Goal: Task Accomplishment & Management: Manage account settings

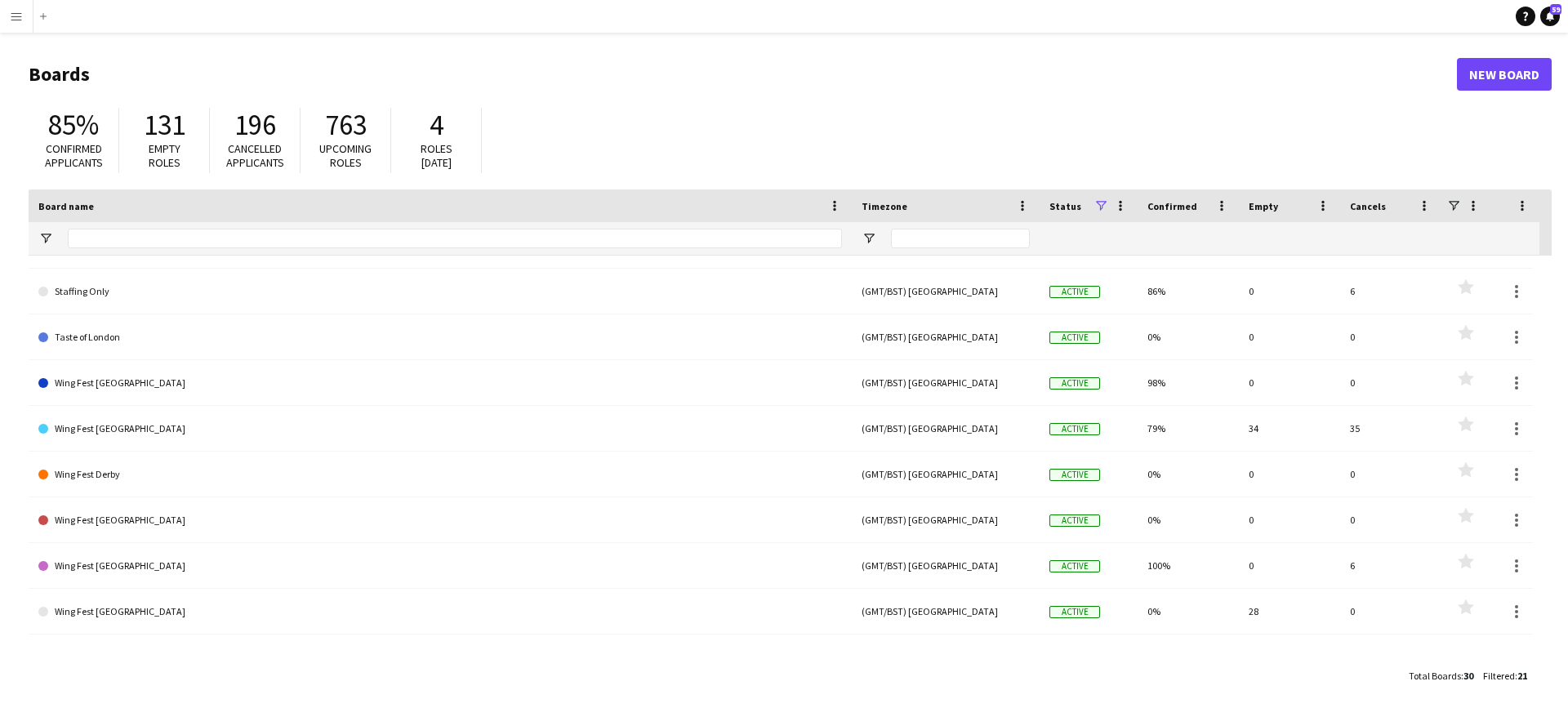
scroll to position [522, 0]
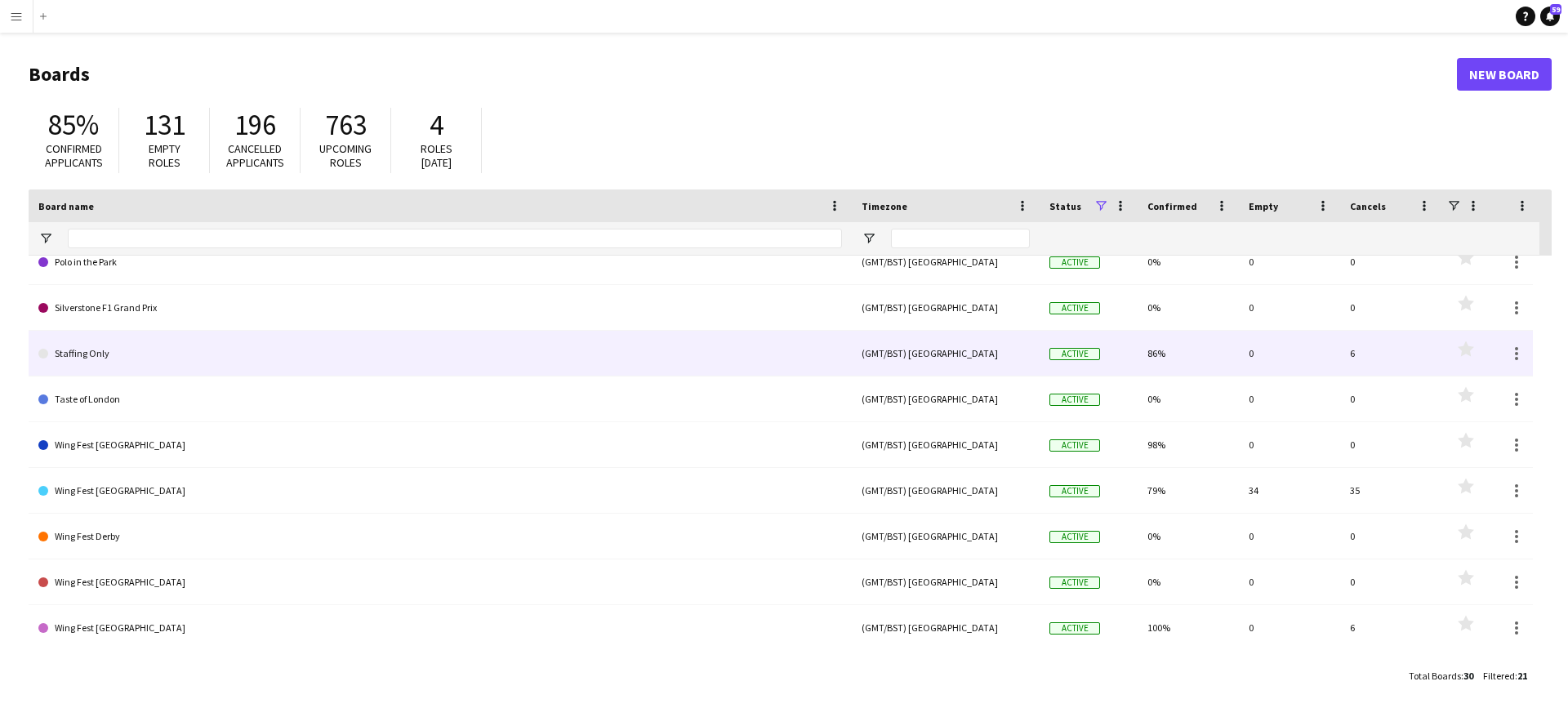
click at [852, 345] on div "(GMT/BST) [GEOGRAPHIC_DATA]" at bounding box center [945, 353] width 188 height 45
click at [797, 353] on link "Staffing Only" at bounding box center [440, 353] width 803 height 46
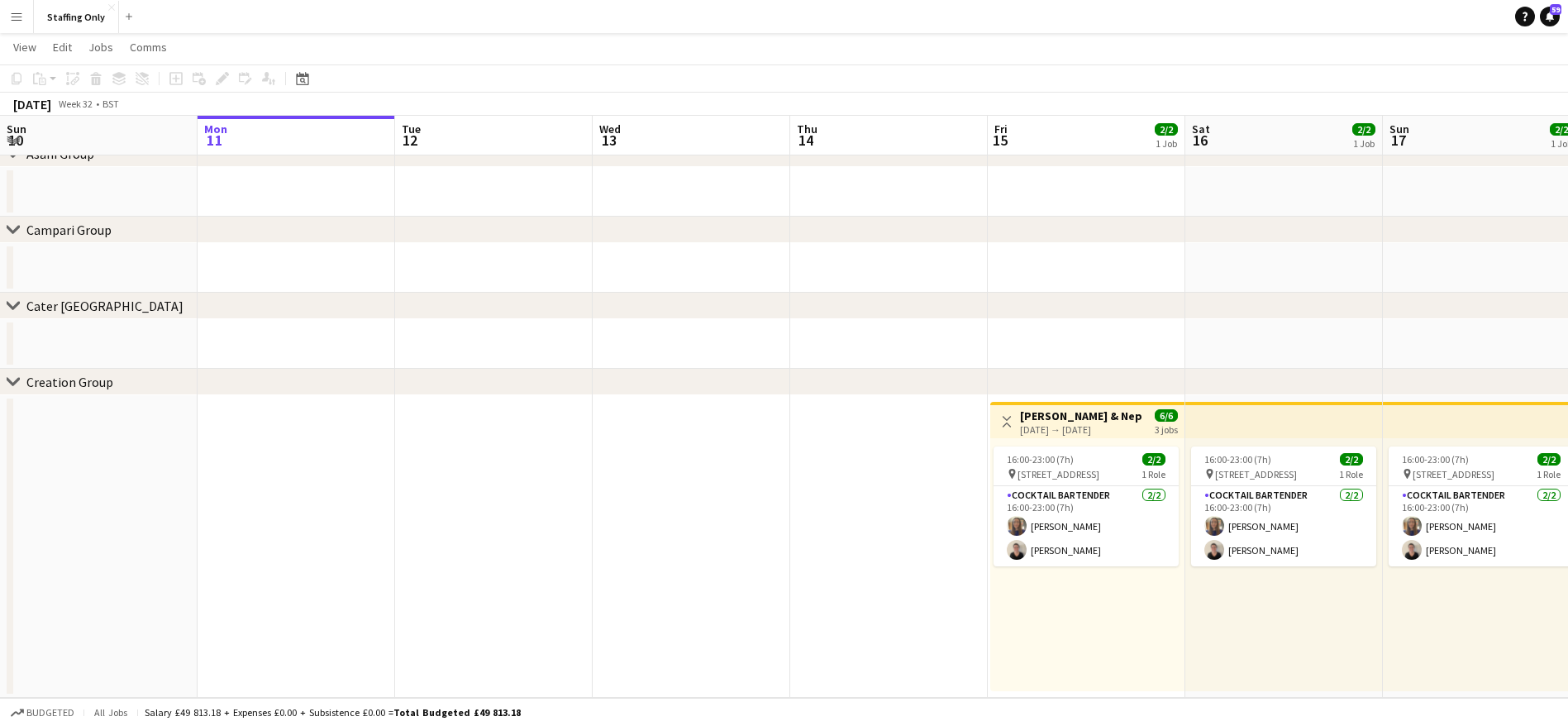
click at [1085, 434] on div "Toggle View [PERSON_NAME] & Nephew Activation [DATE] → [DATE] 6/6 3 jobs" at bounding box center [1088, 421] width 181 height 28
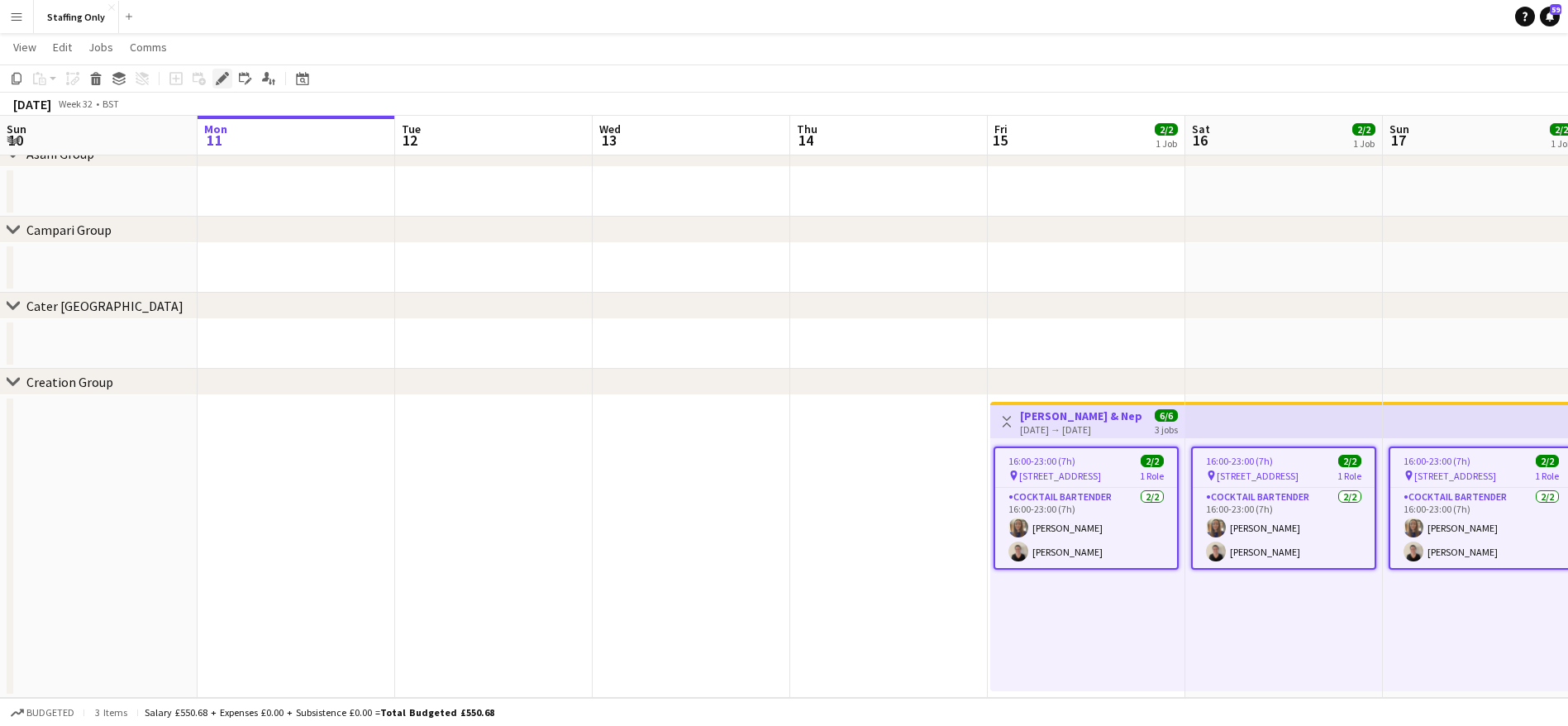
click at [212, 75] on div "Edit" at bounding box center [221, 78] width 19 height 19
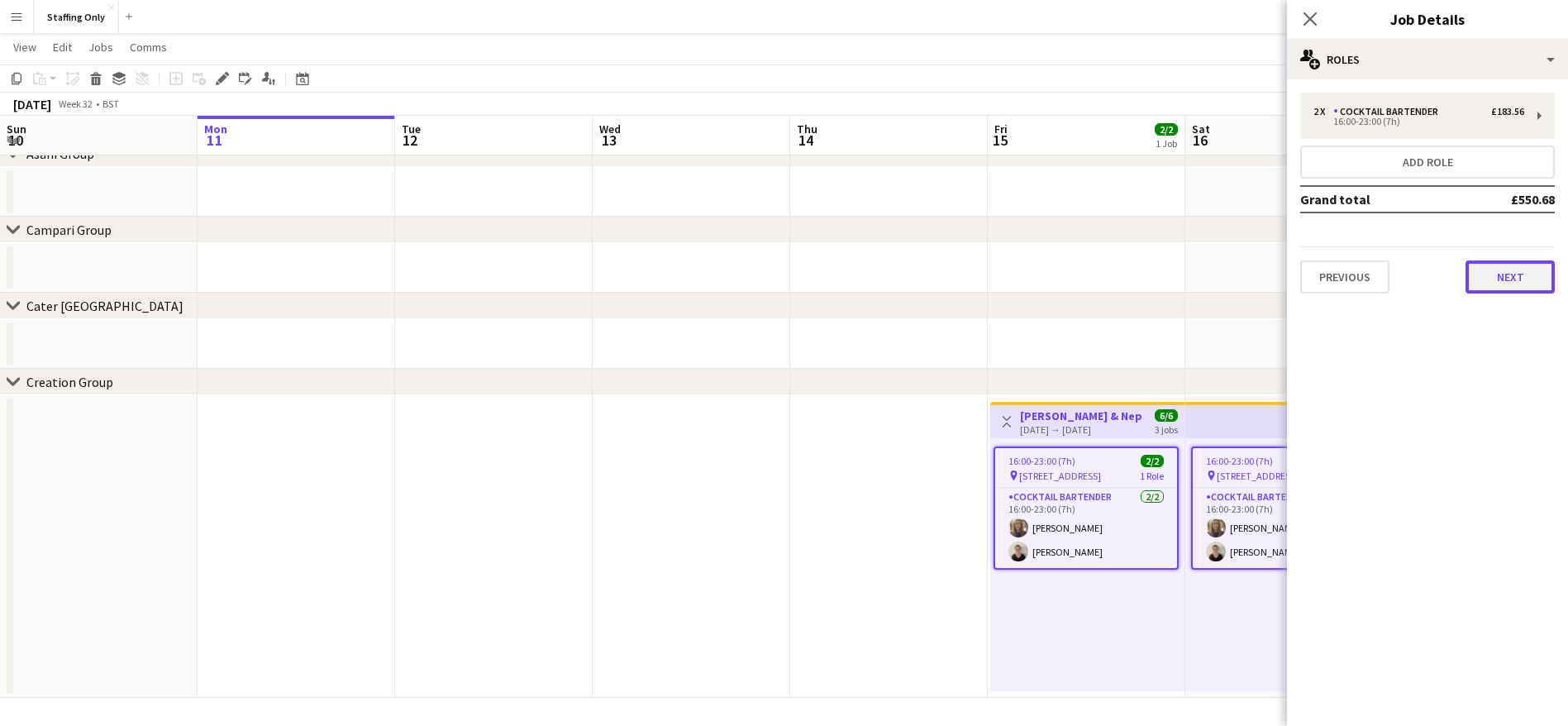
click at [1517, 278] on button "Next" at bounding box center [1511, 276] width 90 height 33
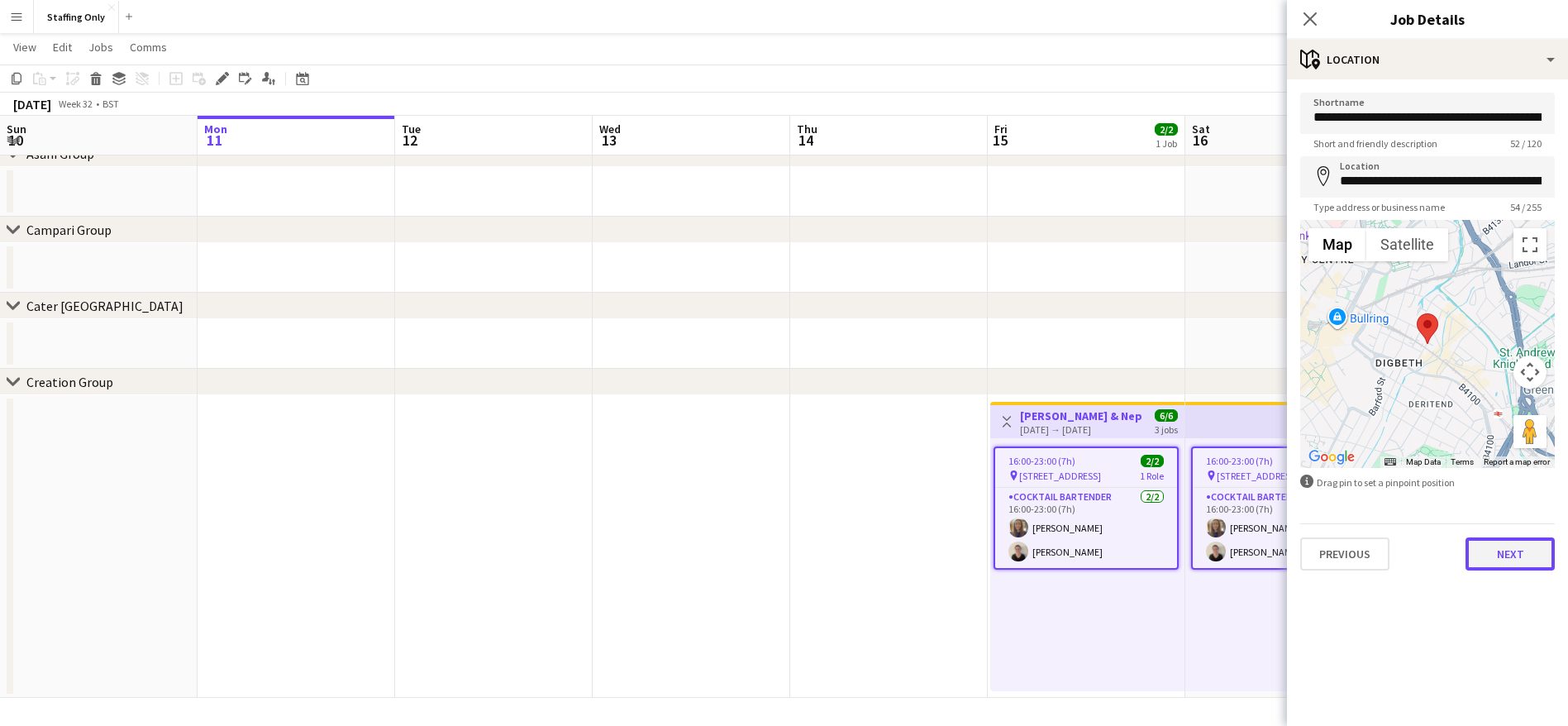
click at [1532, 565] on button "Next" at bounding box center [1511, 554] width 90 height 33
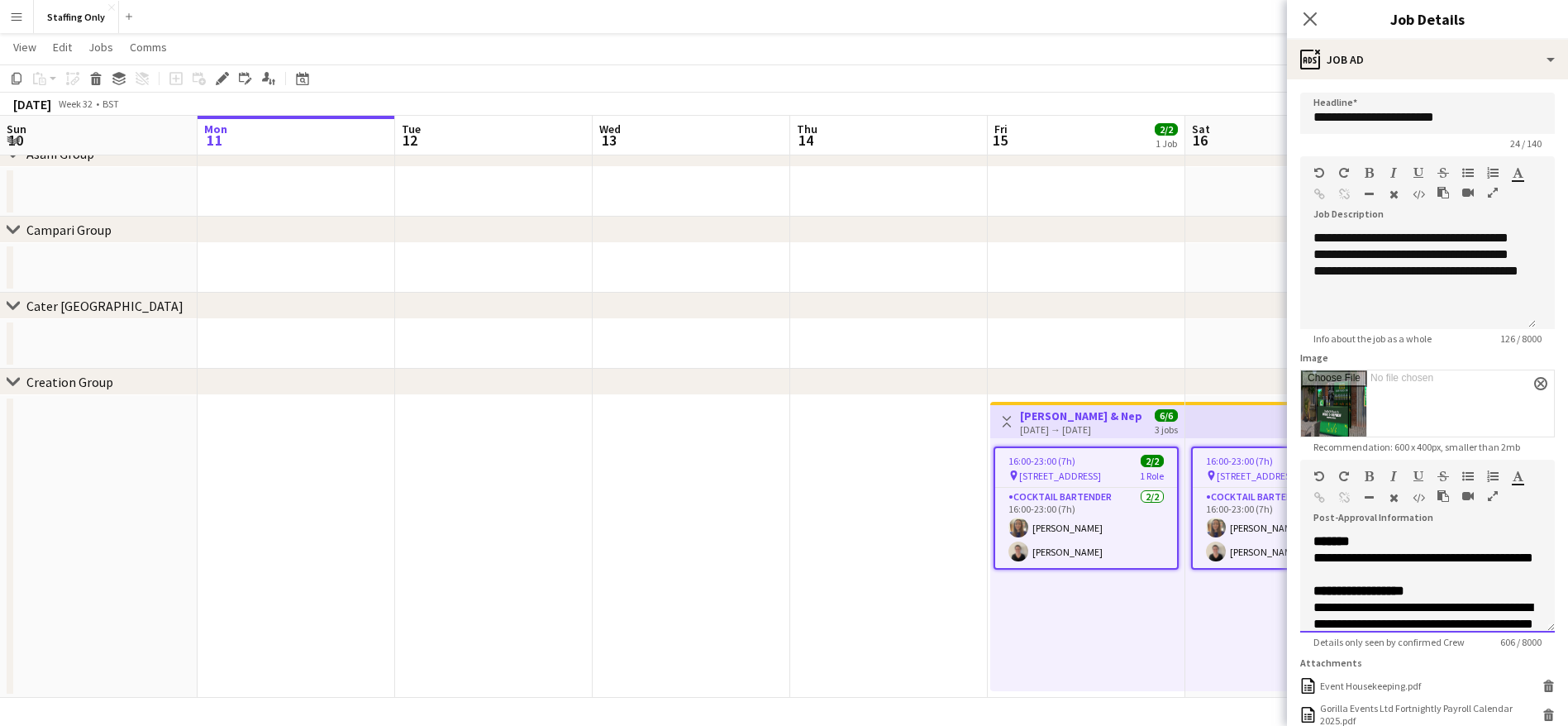
click at [1418, 564] on span "**********" at bounding box center [1423, 557] width 220 height 13
click at [1314, 614] on span "**********" at bounding box center [1371, 607] width 116 height 13
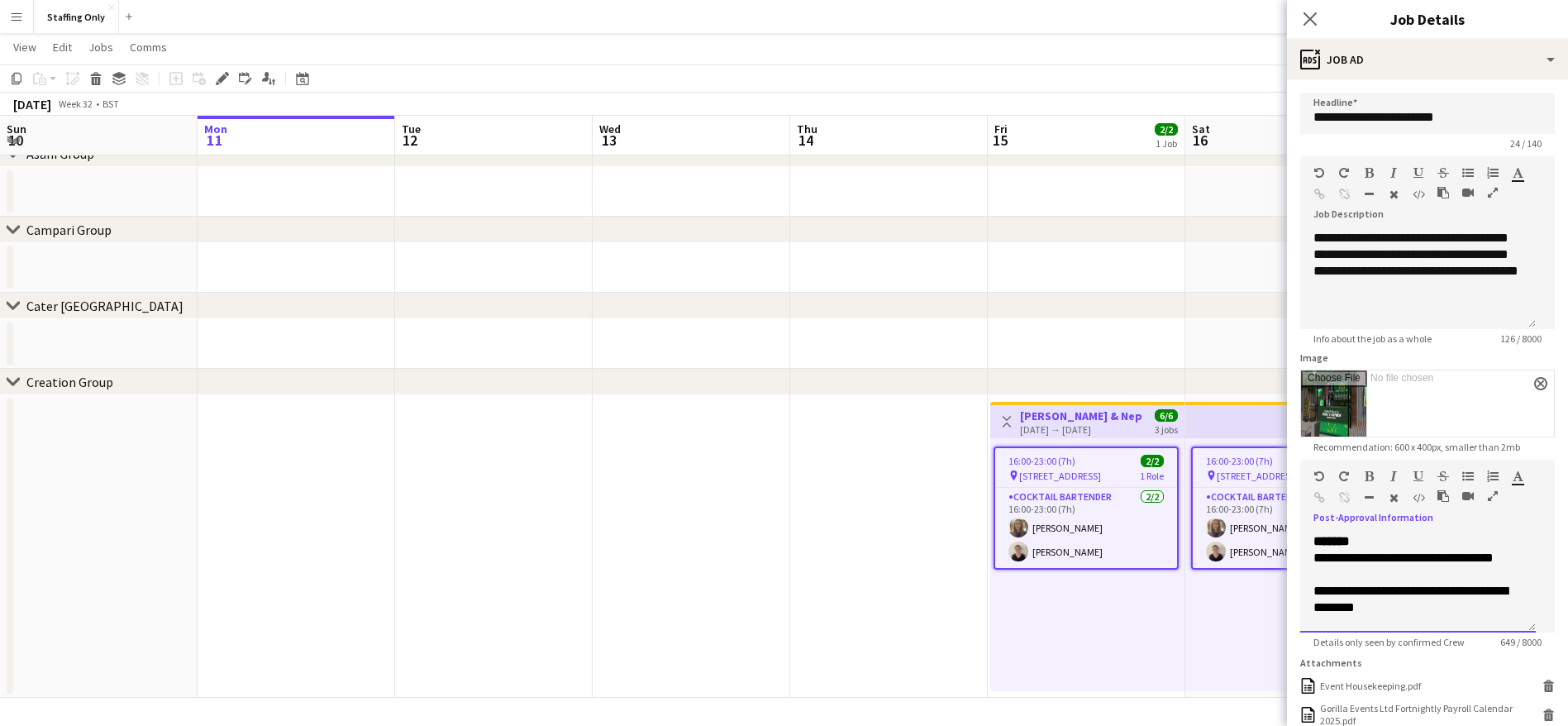
click at [1453, 566] on div "**********" at bounding box center [1418, 558] width 209 height 17
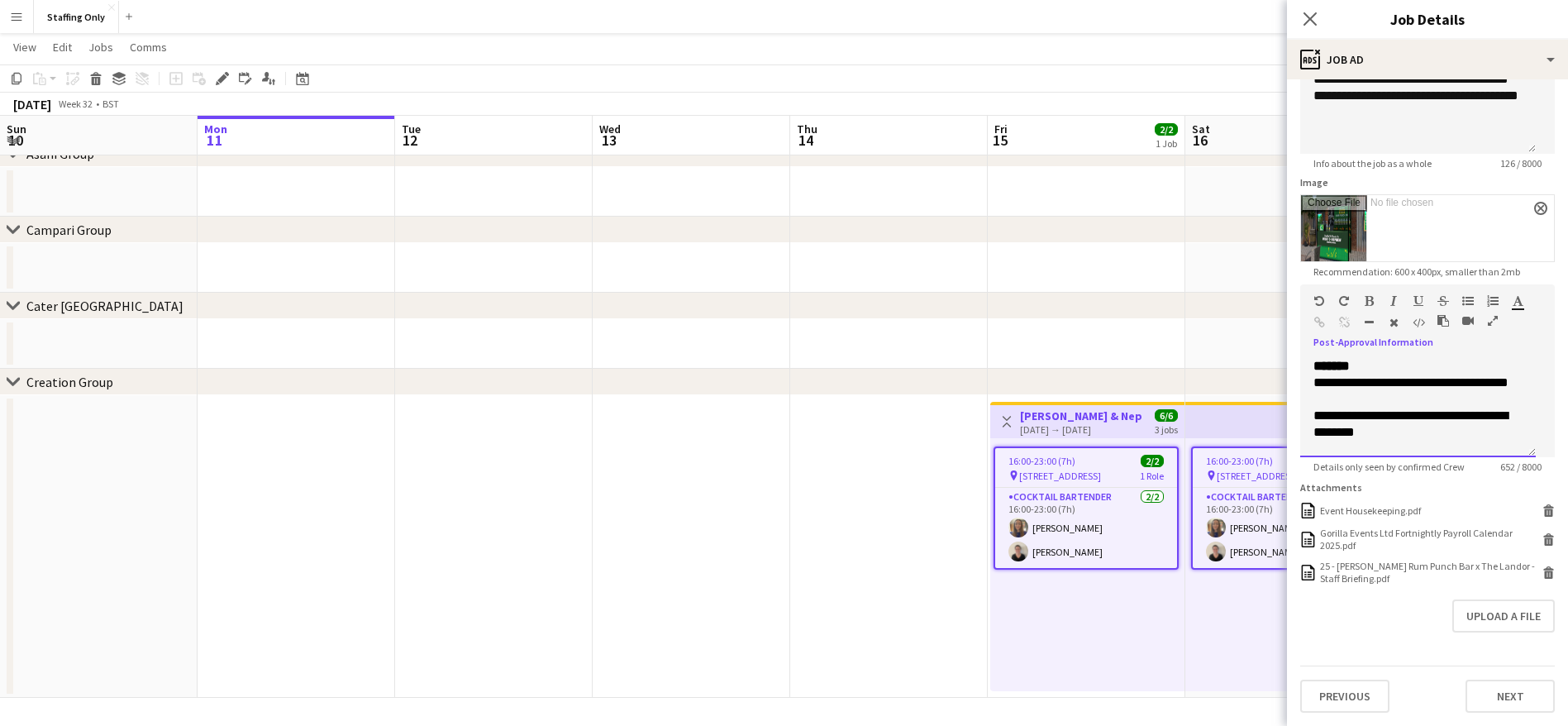
scroll to position [227, 0]
click at [1476, 695] on button "Next" at bounding box center [1511, 696] width 90 height 33
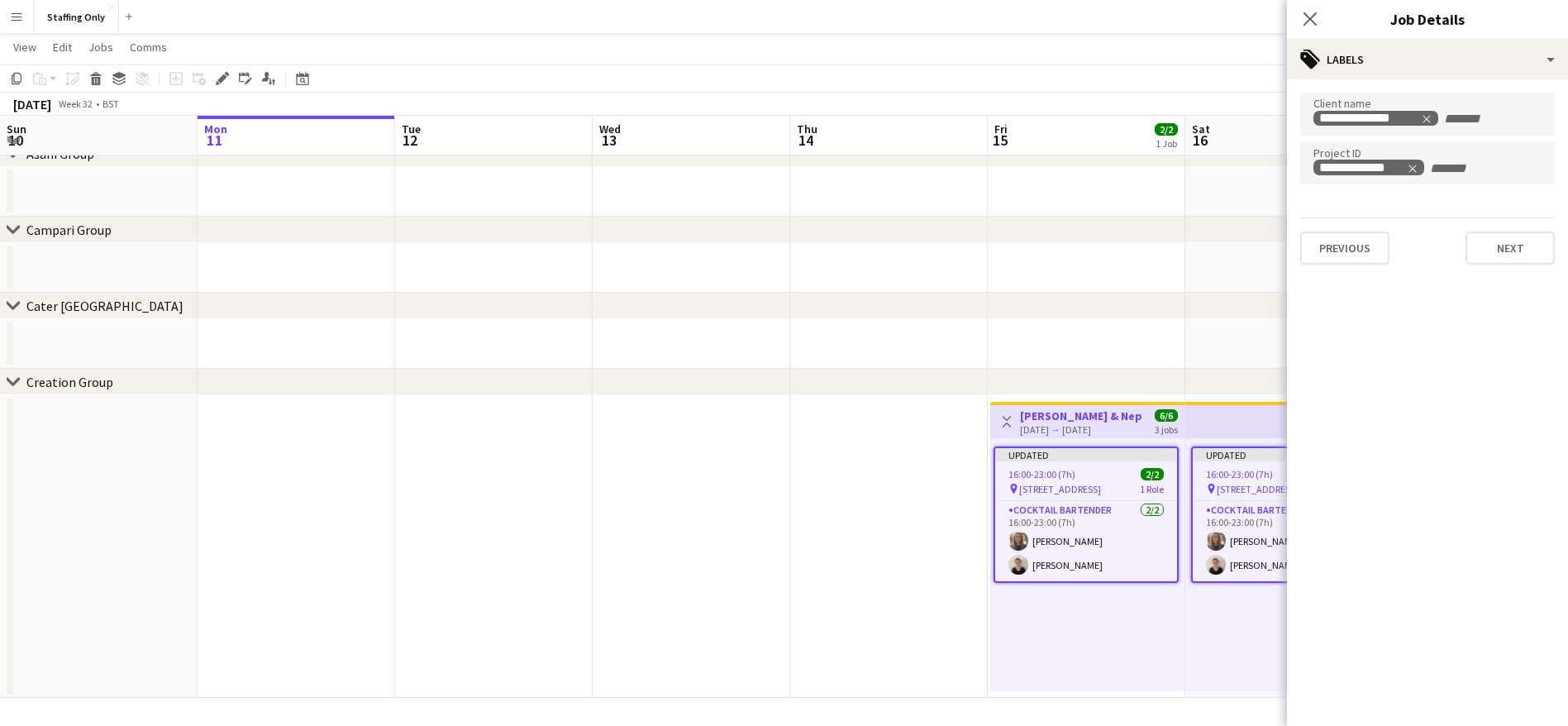
scroll to position [0, 0]
click at [1515, 252] on button "Next" at bounding box center [1511, 248] width 90 height 33
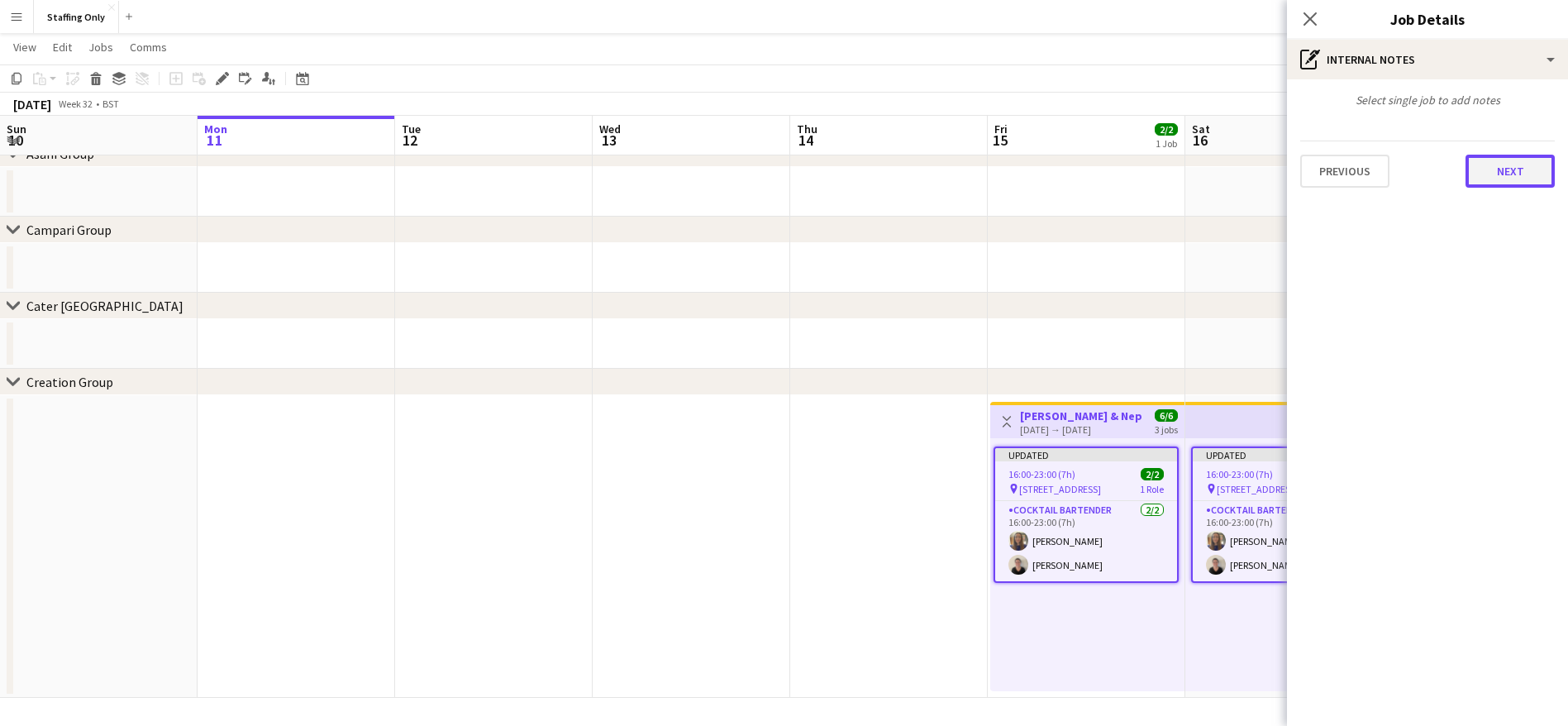
click at [1508, 167] on button "Next" at bounding box center [1511, 171] width 90 height 33
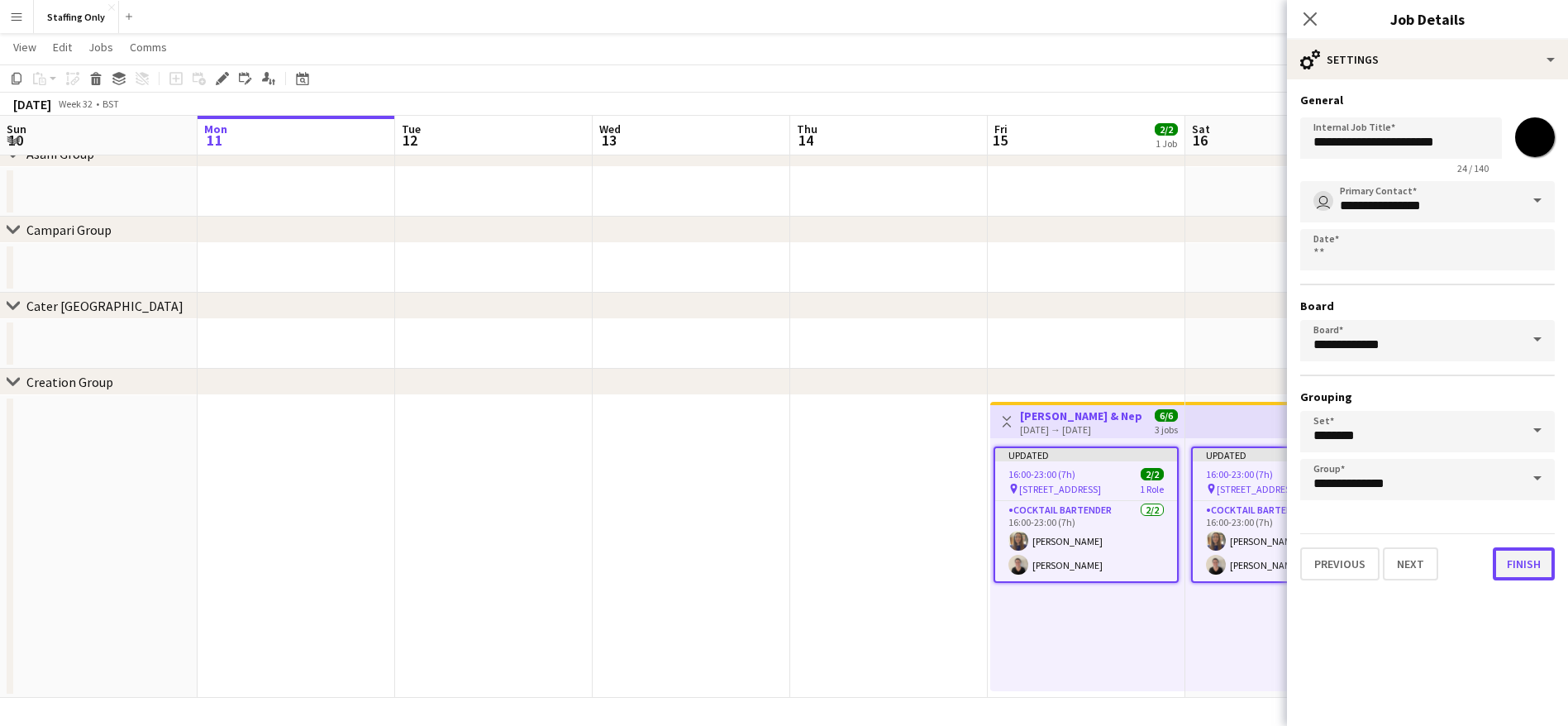
click at [1543, 562] on button "Finish" at bounding box center [1523, 563] width 62 height 33
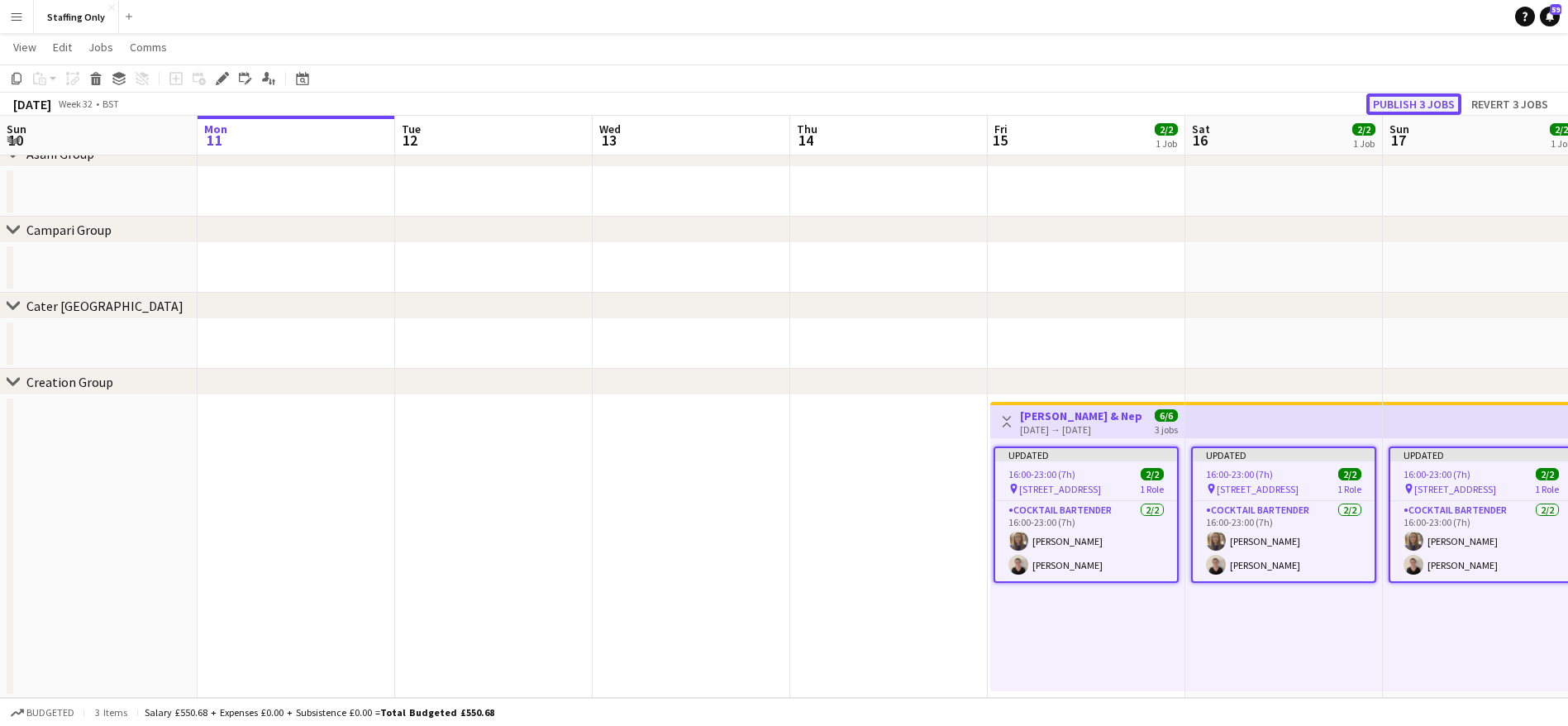
click at [1396, 96] on button "Publish 3 jobs" at bounding box center [1414, 104] width 95 height 21
